Goal: Use online tool/utility

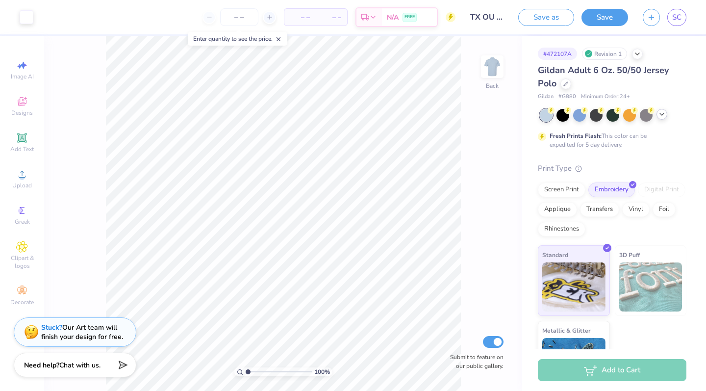
click at [665, 115] on icon at bounding box center [662, 114] width 8 height 8
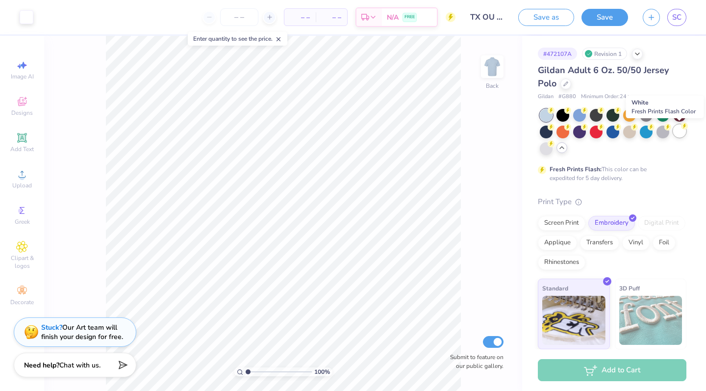
click at [680, 129] on div at bounding box center [679, 130] width 13 height 13
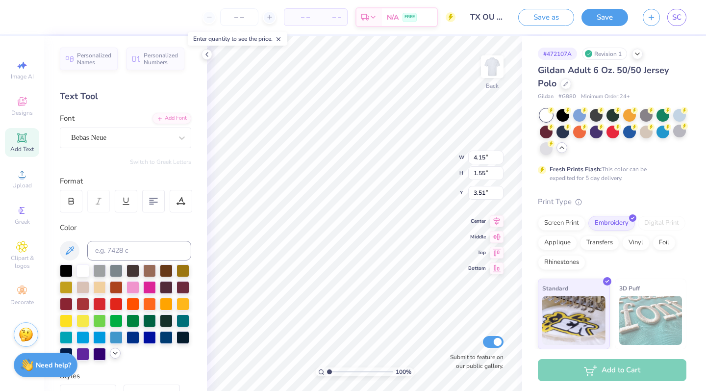
click at [117, 355] on icon at bounding box center [115, 353] width 8 height 8
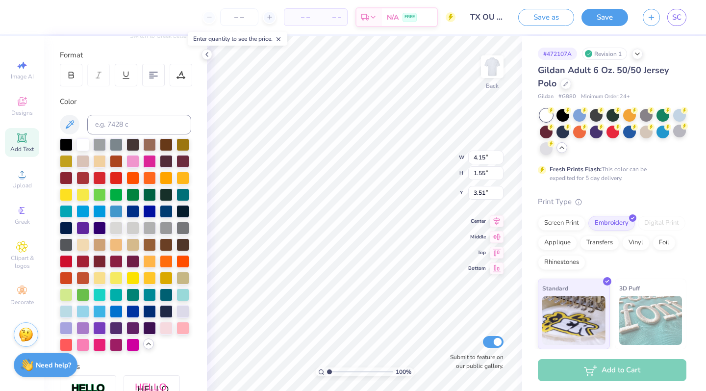
scroll to position [138, 0]
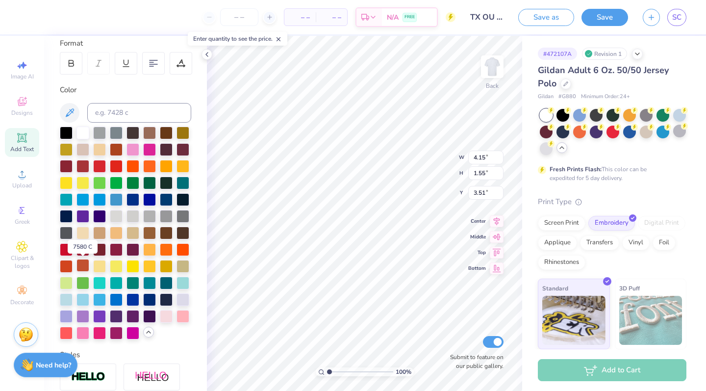
click at [82, 267] on div at bounding box center [82, 265] width 13 height 13
type input "2.52"
type input "1.23"
type input "5.29"
click at [82, 268] on div at bounding box center [82, 265] width 13 height 13
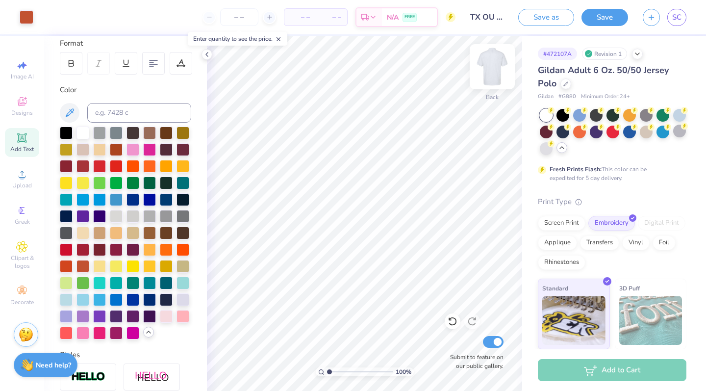
click at [492, 68] on img at bounding box center [491, 66] width 39 height 39
click at [207, 57] on icon at bounding box center [207, 54] width 8 height 8
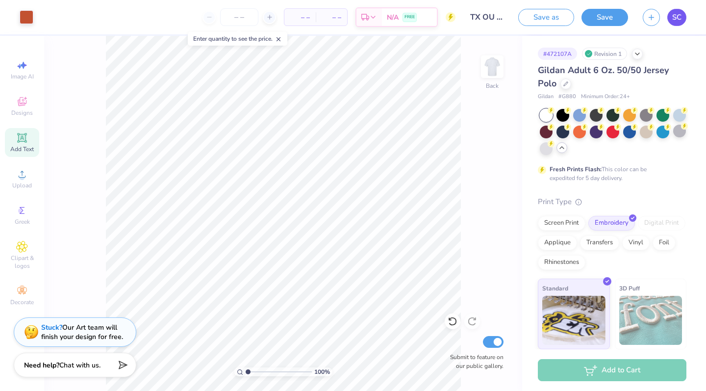
click at [681, 19] on span "SC" at bounding box center [676, 17] width 9 height 11
